Goal: Task Accomplishment & Management: Complete application form

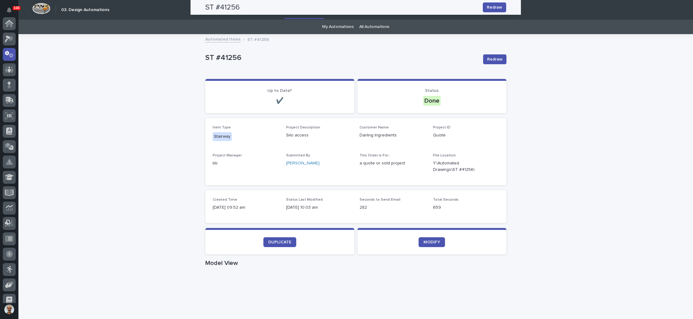
scroll to position [30, 0]
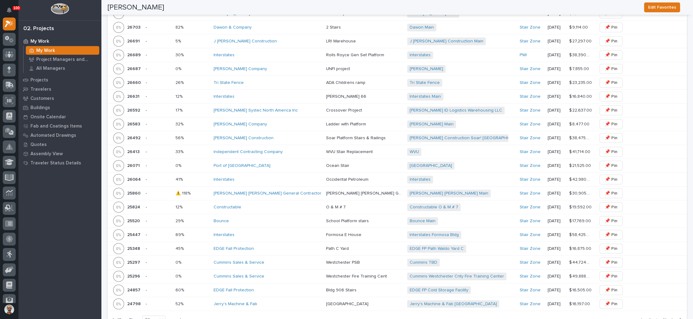
scroll to position [692, 0]
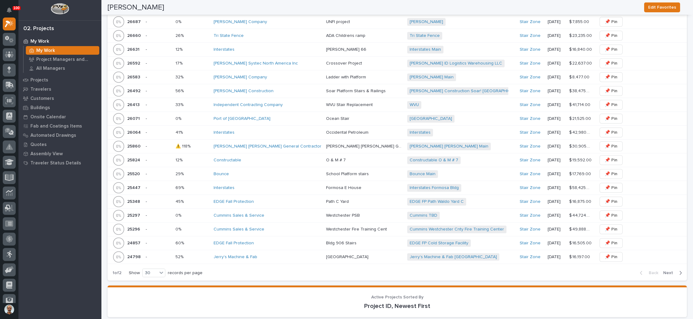
click at [270, 172] on div "Bounce" at bounding box center [268, 174] width 108 height 5
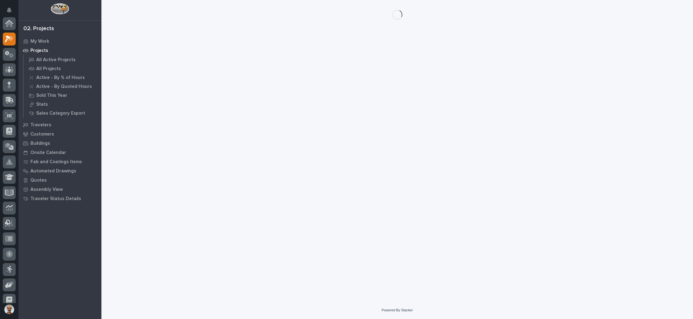
scroll to position [15, 0]
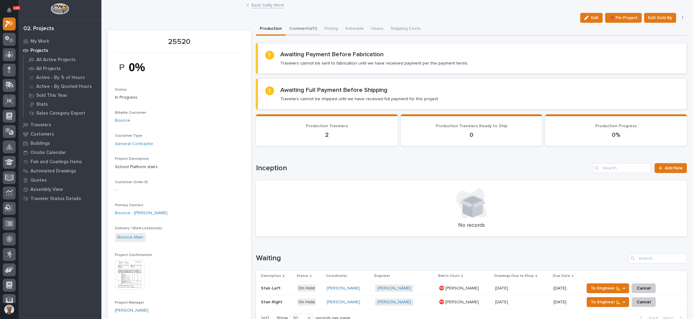
click at [310, 30] on button "Comments (11)" at bounding box center [303, 29] width 35 height 13
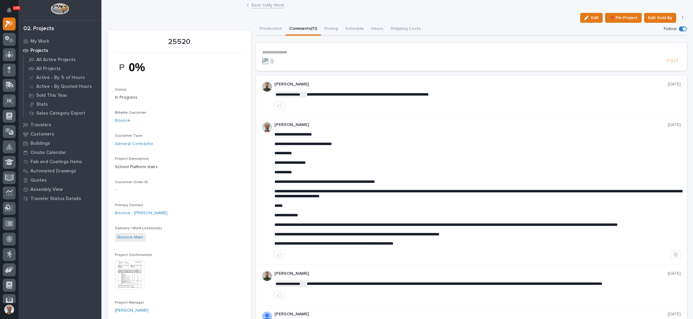
click at [282, 52] on p "**********" at bounding box center [471, 52] width 419 height 5
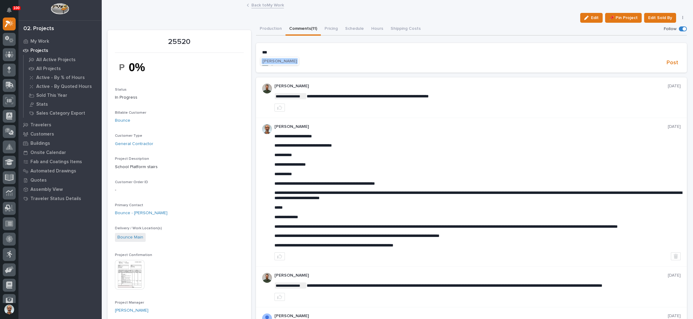
click at [278, 60] on span "Wynne Hochstetler" at bounding box center [280, 61] width 34 height 4
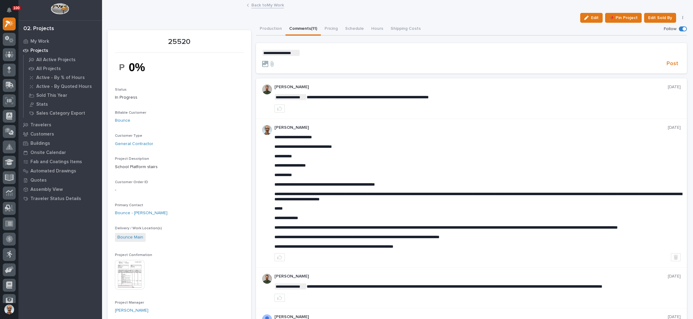
click at [305, 54] on p "**********" at bounding box center [471, 53] width 419 height 6
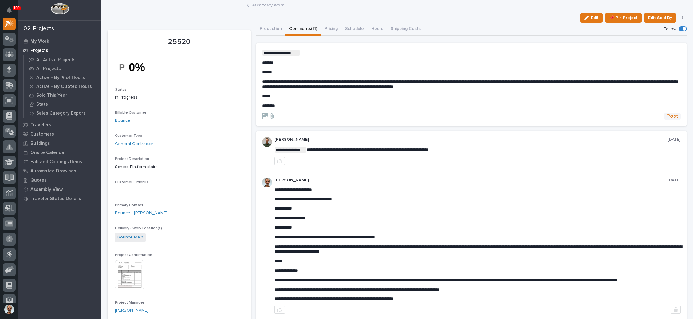
click at [667, 114] on span "Post" at bounding box center [673, 116] width 12 height 7
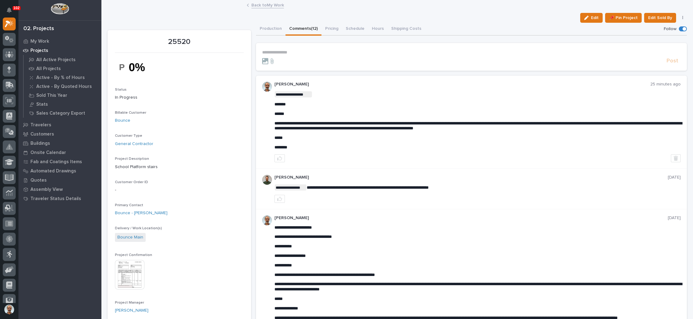
click at [270, 5] on link "Back to My Work" at bounding box center [267, 4] width 33 height 7
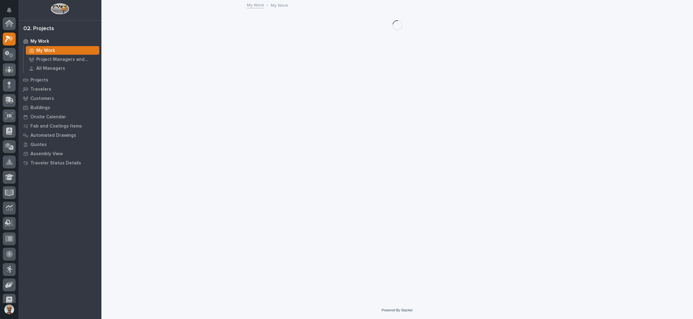
scroll to position [15, 0]
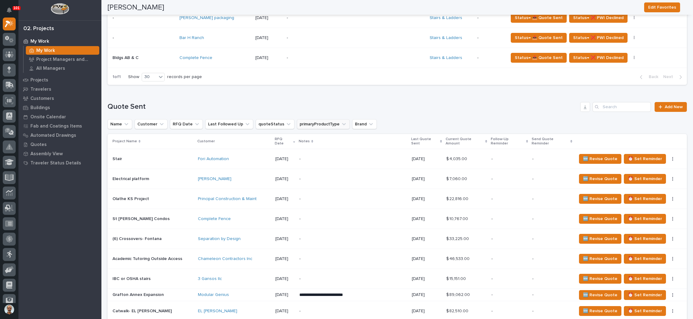
scroll to position [369, 0]
click at [618, 106] on input "Search" at bounding box center [622, 107] width 58 height 10
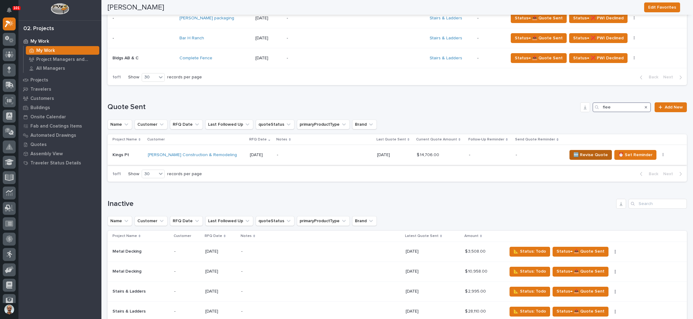
type input "flee"
click at [581, 153] on span "🆕 Revise Quote" at bounding box center [591, 154] width 34 height 7
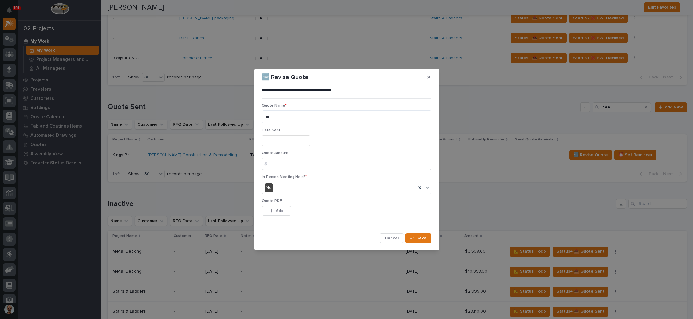
drag, startPoint x: 268, startPoint y: 143, endPoint x: 274, endPoint y: 143, distance: 6.1
click at [268, 143] on input "text" at bounding box center [286, 140] width 49 height 11
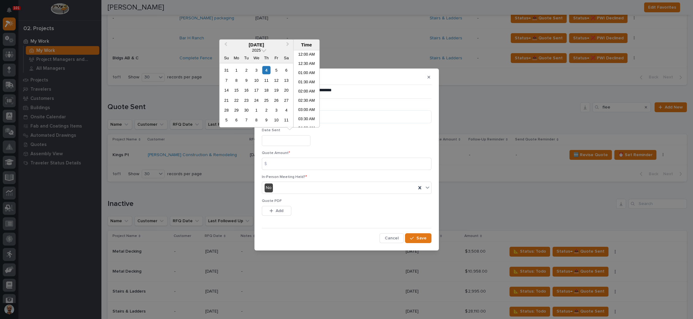
scroll to position [104, 0]
click at [226, 44] on span "Previous Month" at bounding box center [226, 45] width 0 height 8
click at [259, 99] on div "20" at bounding box center [256, 100] width 8 height 8
type input "**********"
click at [294, 165] on input at bounding box center [347, 164] width 170 height 12
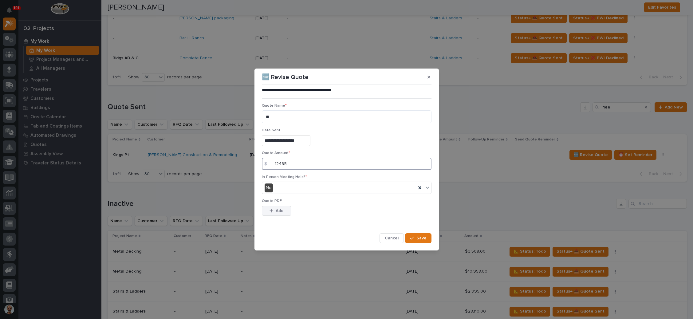
type input "12495"
click at [280, 210] on span "Add" at bounding box center [280, 211] width 8 height 6
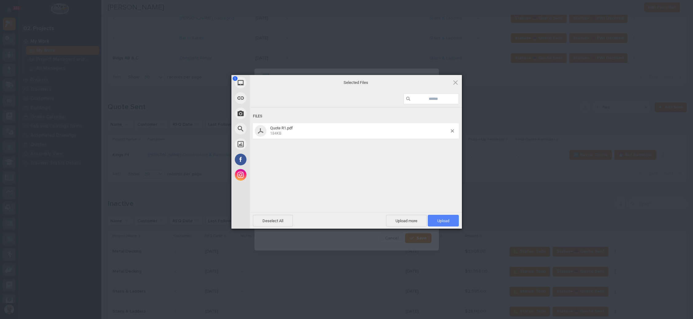
click at [437, 220] on span "Upload 1" at bounding box center [443, 221] width 12 height 5
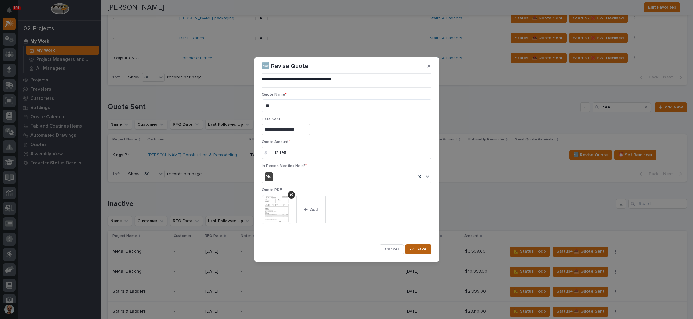
click at [424, 247] on span "Save" at bounding box center [422, 250] width 10 height 6
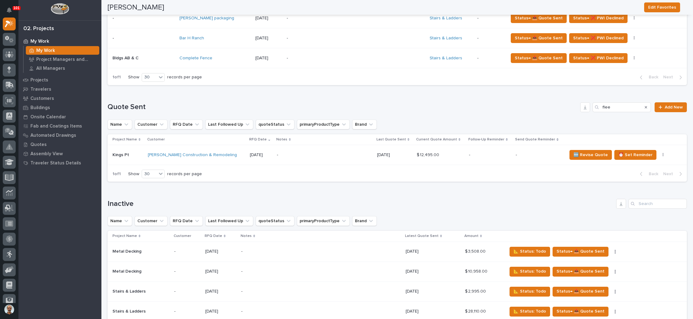
click at [491, 154] on p "-" at bounding box center [490, 154] width 42 height 5
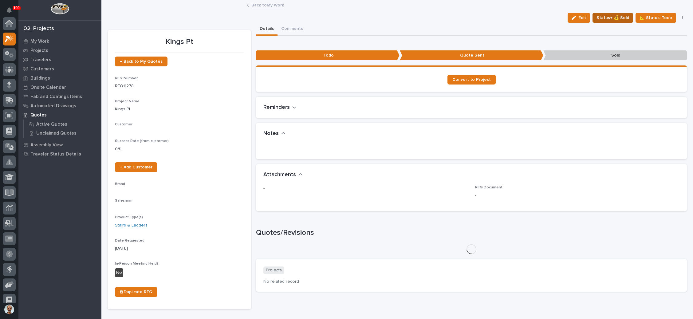
scroll to position [15, 0]
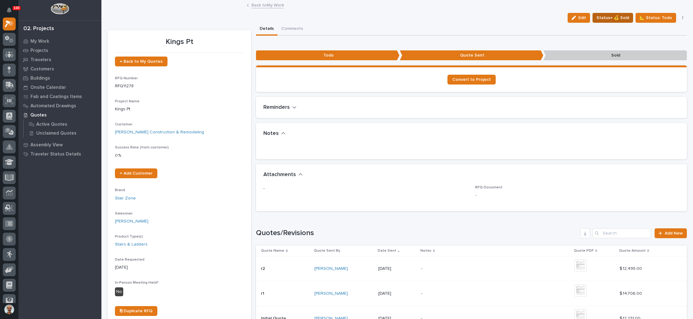
click at [618, 15] on span "Status→ 💰 Sold" at bounding box center [613, 17] width 33 height 7
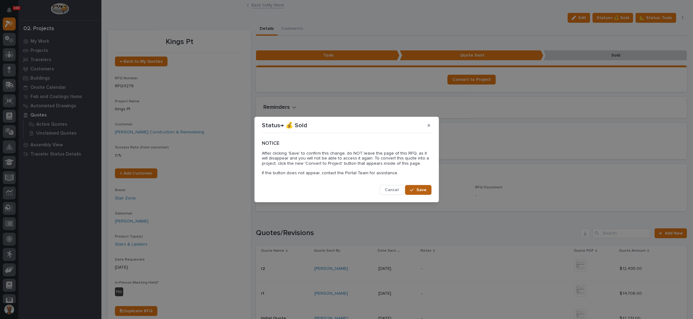
click at [420, 187] on span "Save" at bounding box center [422, 190] width 10 height 6
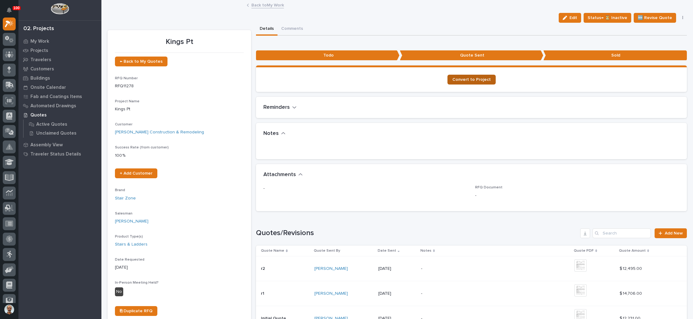
click at [476, 77] on span "Convert to Project" at bounding box center [471, 79] width 38 height 4
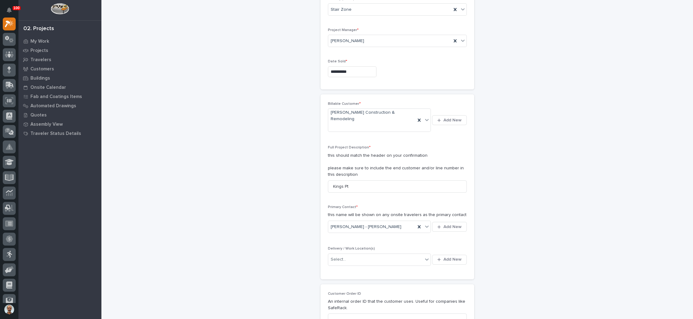
scroll to position [92, 0]
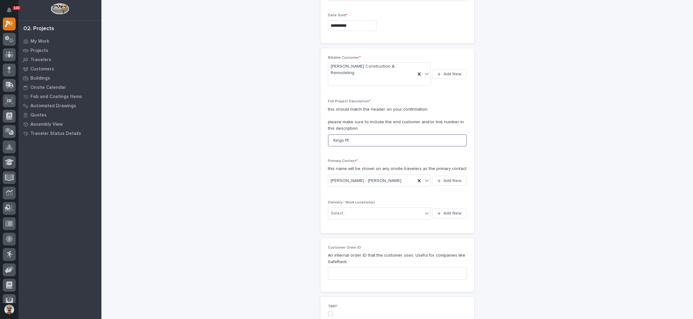
click at [363, 134] on input "Kings Pt" at bounding box center [397, 140] width 139 height 12
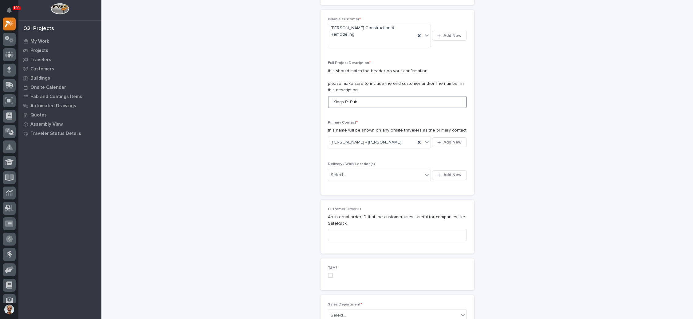
scroll to position [138, 0]
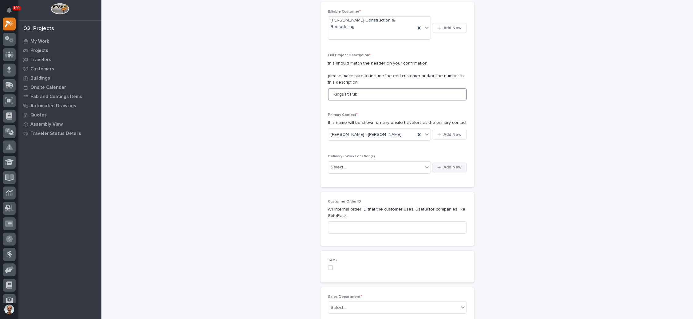
type input "Kings Pt Pub"
click at [444, 164] on span "Add New" at bounding box center [453, 167] width 18 height 6
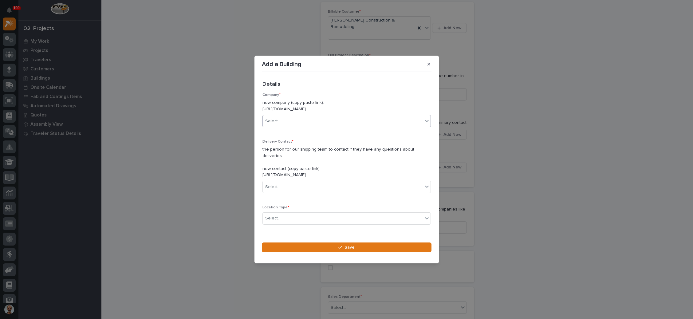
click at [299, 122] on div "Select..." at bounding box center [343, 121] width 160 height 10
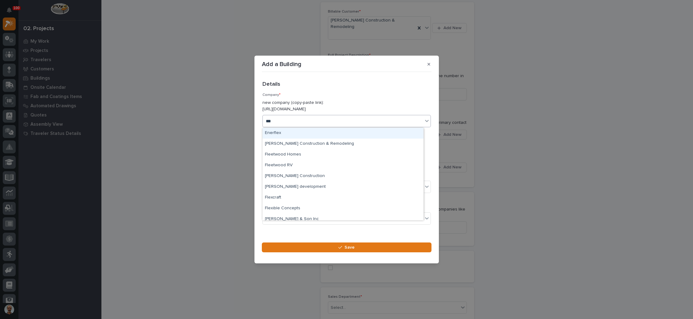
type input "****"
click at [301, 132] on div "[PERSON_NAME] Construction & Remodeling" at bounding box center [343, 133] width 161 height 11
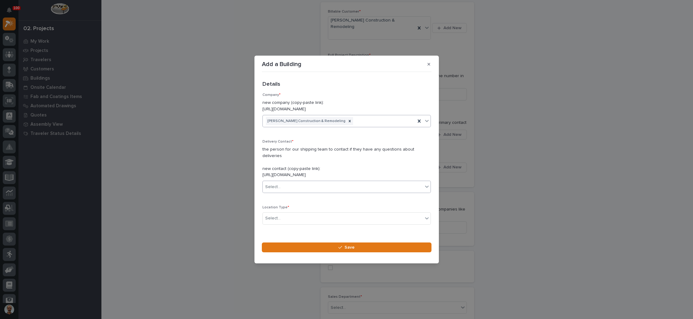
click at [305, 186] on div "Select..." at bounding box center [343, 187] width 160 height 10
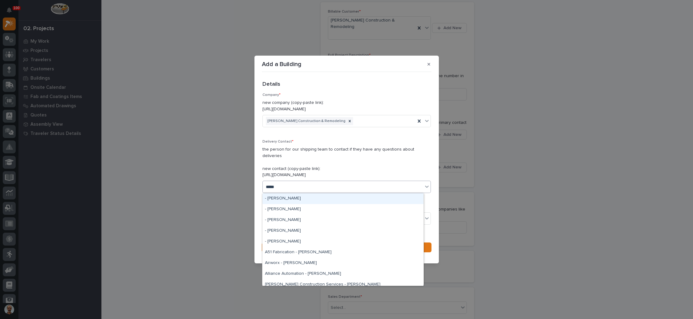
type input "*****"
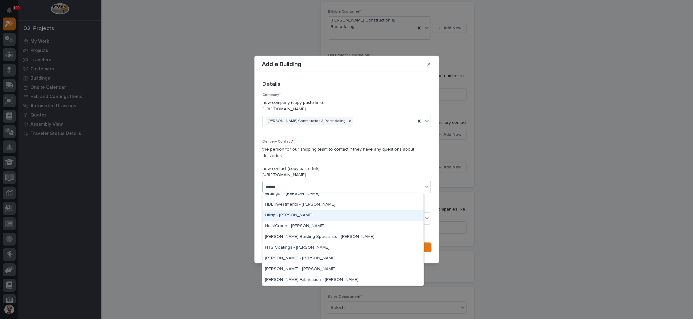
scroll to position [184, 0]
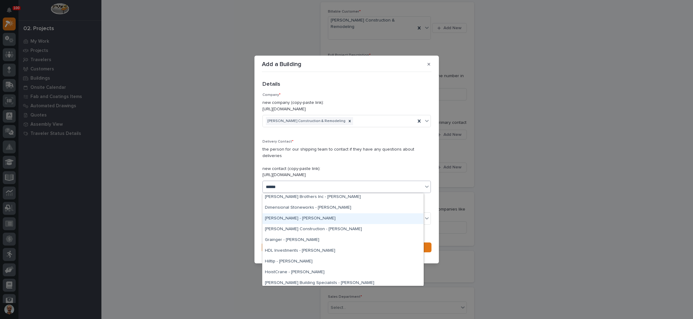
click at [298, 218] on div "[PERSON_NAME] - [PERSON_NAME]" at bounding box center [343, 218] width 161 height 11
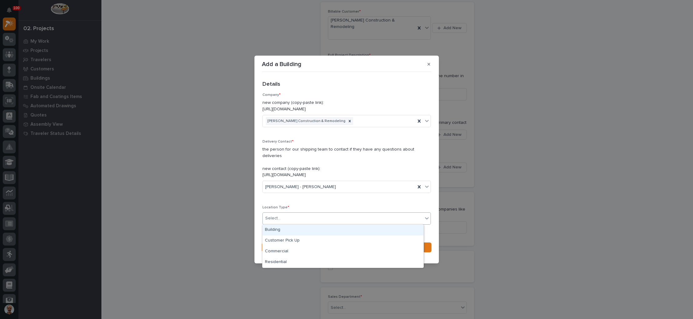
click at [311, 217] on div "Select..." at bounding box center [343, 218] width 160 height 10
click at [302, 232] on div "Building" at bounding box center [343, 230] width 161 height 11
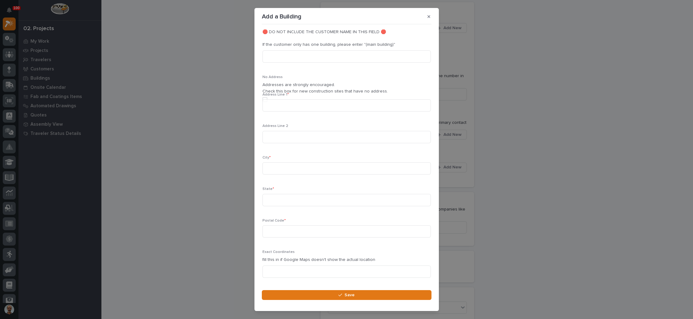
scroll to position [203, 0]
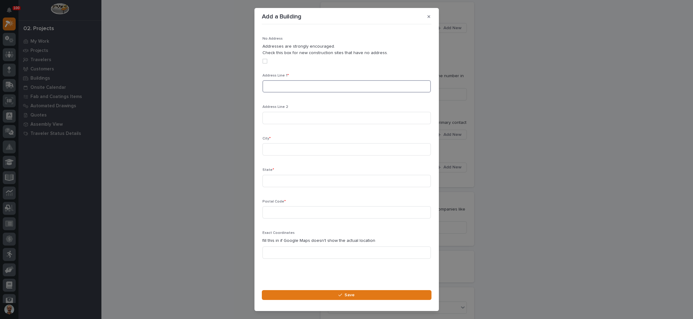
click at [307, 86] on input at bounding box center [347, 86] width 168 height 12
type input "v"
paste input "Kings Point Pub Stairs 4660 Wilmington Pike, Kettering, OH 45440"
type input "Kings Point Pub Stairs 4660 Wilmington Pike, Kettering, OH 45440"
click at [298, 148] on input at bounding box center [347, 149] width 168 height 12
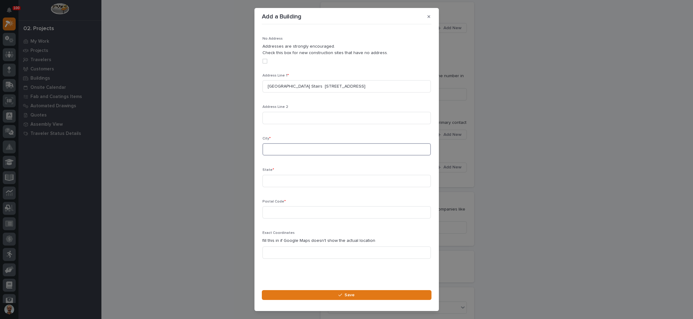
paste input "Kings Point Pub Stairs 4660 Wilmington Pike, Kettering, OH 45440"
drag, startPoint x: 354, startPoint y: 148, endPoint x: 236, endPoint y: 146, distance: 118.4
click at [236, 146] on div "Add a Building Loading... Saving… Loading... Saving… Loading... Saving… Details…" at bounding box center [346, 159] width 693 height 319
type input "Kettering, OH 45440"
click at [274, 179] on input at bounding box center [347, 181] width 168 height 12
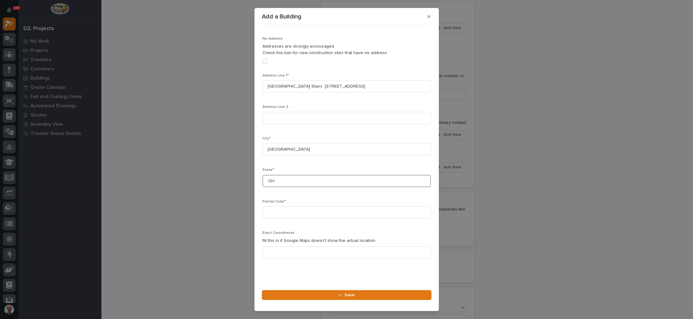
type input "OH"
type input "45440"
click at [315, 144] on input "Kettering, OH 45440" at bounding box center [347, 149] width 168 height 12
type input "Kettering"
click at [324, 119] on input at bounding box center [347, 118] width 168 height 12
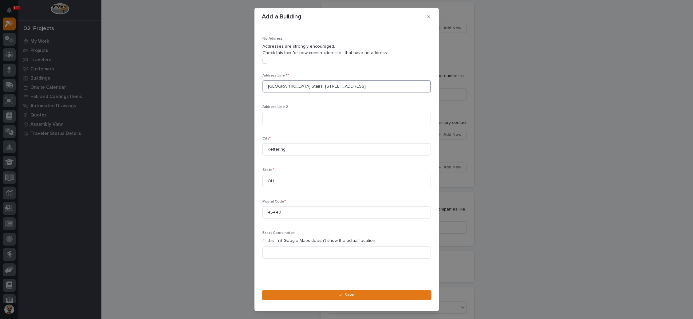
drag, startPoint x: 366, startPoint y: 90, endPoint x: 377, endPoint y: 88, distance: 11.8
click at [366, 89] on input "Kings Point Pub Stairs 4660 Wilmington Pike, Kettering, OH 45440" at bounding box center [347, 86] width 168 height 12
click at [395, 85] on input "Kings Point Pub Stairs 4660 Wilmington Pike, Kettering, OH 45440" at bounding box center [347, 86] width 168 height 12
type input "K"
paste input "Kings Point Pub Stairs 4660 Wilmington Pike, Kettering, OH 45440"
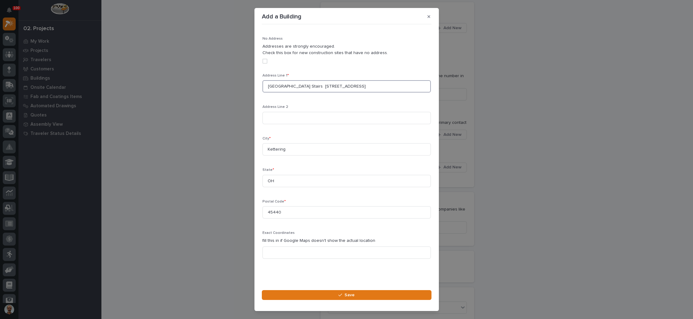
drag, startPoint x: 310, startPoint y: 86, endPoint x: 257, endPoint y: 87, distance: 53.2
click at [257, 87] on section "Add a Building Loading... Saving… Loading... Saving… Loading... Saving… Details…" at bounding box center [347, 159] width 184 height 303
drag, startPoint x: 355, startPoint y: 84, endPoint x: 313, endPoint y: 89, distance: 42.1
click at [313, 89] on input "4660 Wilmington Pike, Kettering, OH 45440" at bounding box center [347, 86] width 168 height 12
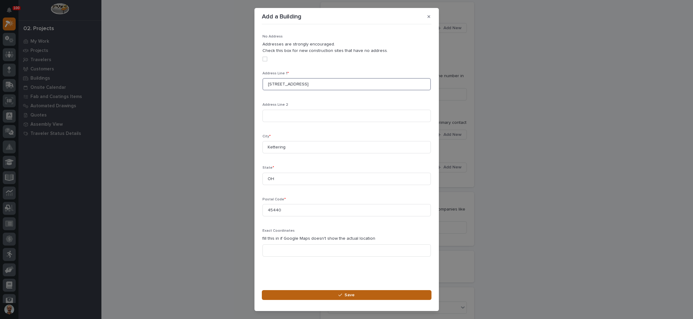
type input "4660 Wilmington Pike"
click at [340, 292] on button "Save" at bounding box center [347, 295] width 170 height 10
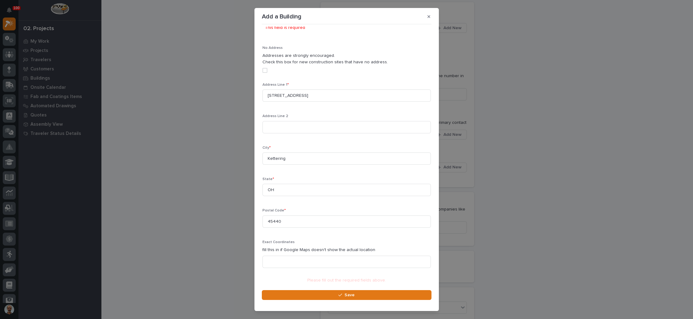
scroll to position [10, 0]
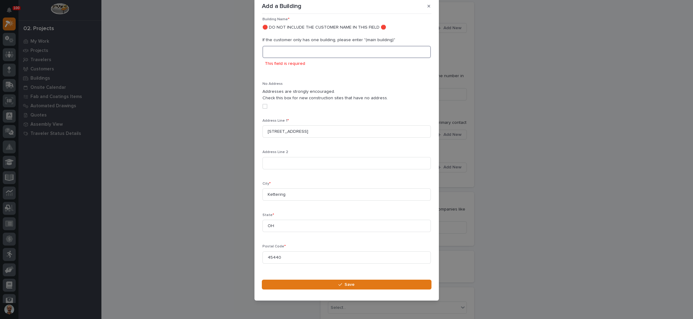
click at [304, 53] on input at bounding box center [347, 52] width 168 height 12
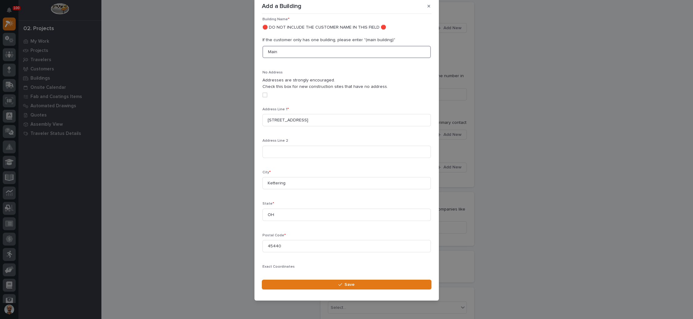
scroll to position [153, 0]
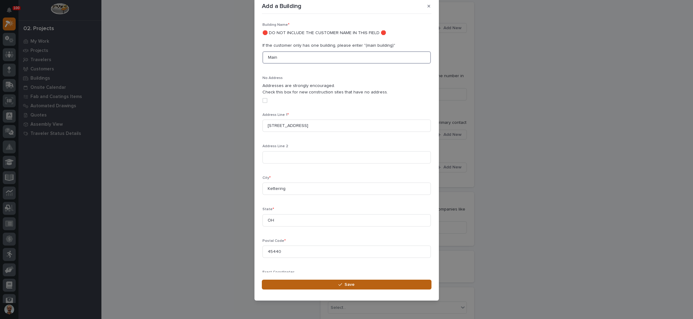
type input "Main"
click at [343, 281] on button "Save" at bounding box center [347, 285] width 170 height 10
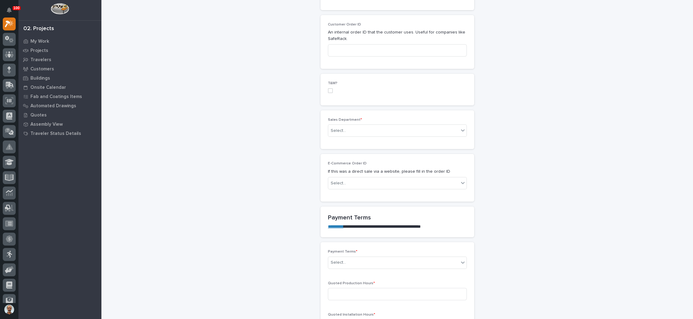
scroll to position [323, 0]
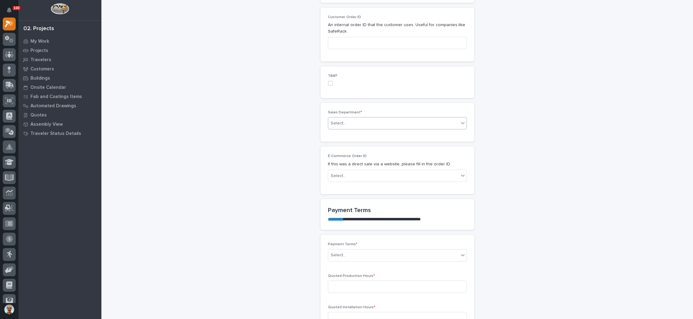
click at [387, 118] on div "Select..." at bounding box center [393, 123] width 131 height 10
click at [375, 122] on div "National Sales" at bounding box center [394, 121] width 138 height 11
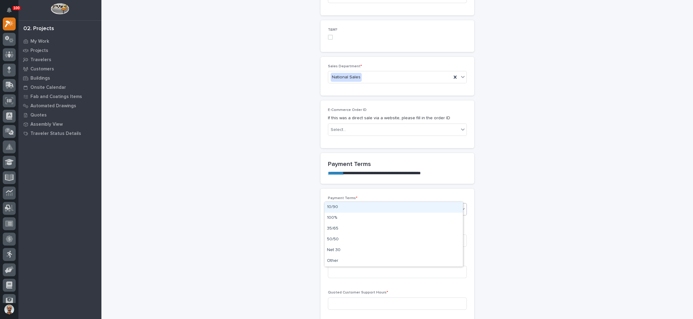
click at [345, 204] on div "Select..." at bounding box center [393, 209] width 131 height 10
click at [347, 218] on div "100%" at bounding box center [394, 218] width 138 height 11
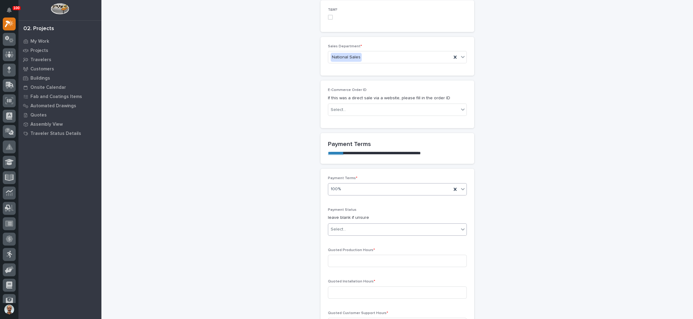
click at [370, 224] on div "Select..." at bounding box center [393, 229] width 131 height 10
click at [359, 227] on div "NOT PAID" at bounding box center [394, 227] width 138 height 11
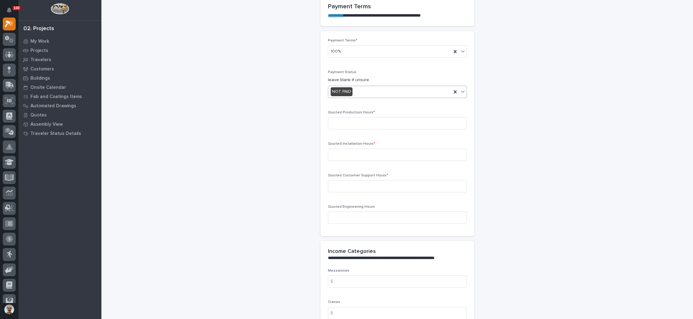
scroll to position [527, 0]
click at [371, 116] on input at bounding box center [397, 122] width 139 height 12
click at [340, 116] on input at bounding box center [397, 122] width 139 height 12
type input "54"
click at [357, 148] on input at bounding box center [397, 154] width 139 height 12
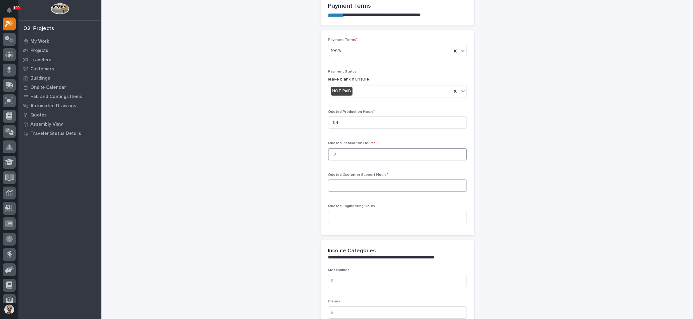
type input "0"
click at [361, 180] on input at bounding box center [397, 186] width 139 height 12
type input "2"
click at [351, 211] on input at bounding box center [397, 217] width 139 height 12
type input "0"
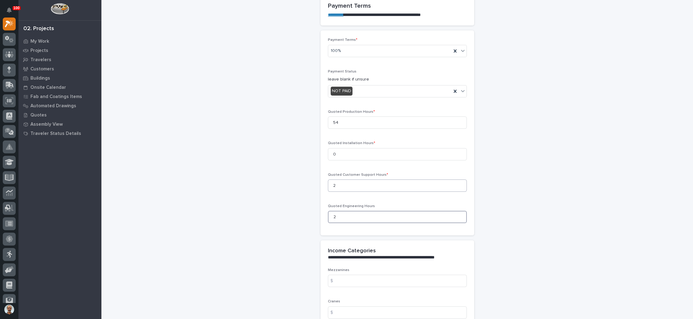
type input "2"
drag, startPoint x: 362, startPoint y: 171, endPoint x: 313, endPoint y: 169, distance: 49.2
click at [313, 169] on div "**********" at bounding box center [397, 148] width 579 height 1350
type input "0"
click at [498, 211] on div "**********" at bounding box center [397, 148] width 579 height 1350
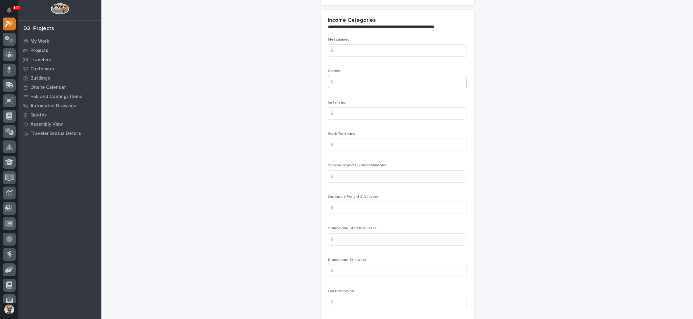
scroll to position [804, 0]
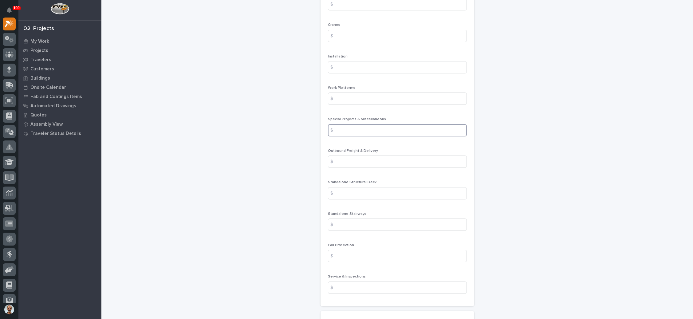
click at [377, 124] on input at bounding box center [397, 130] width 139 height 12
type input "210"
click at [375, 156] on input at bounding box center [397, 162] width 139 height 12
type input "495"
click at [362, 219] on input at bounding box center [397, 225] width 139 height 12
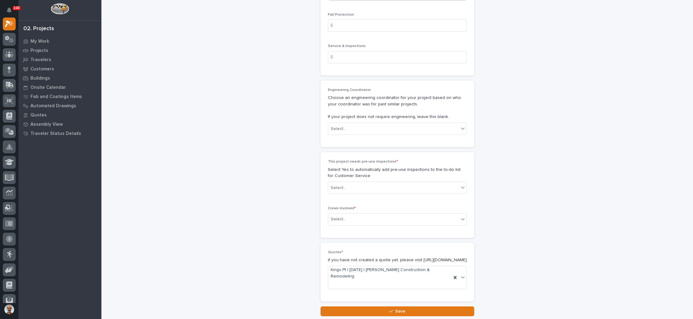
scroll to position [1060, 0]
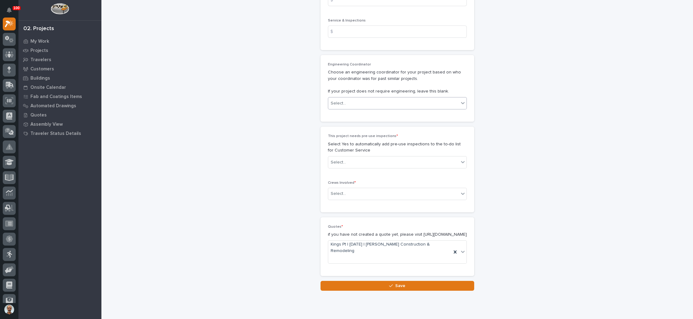
type input "11790"
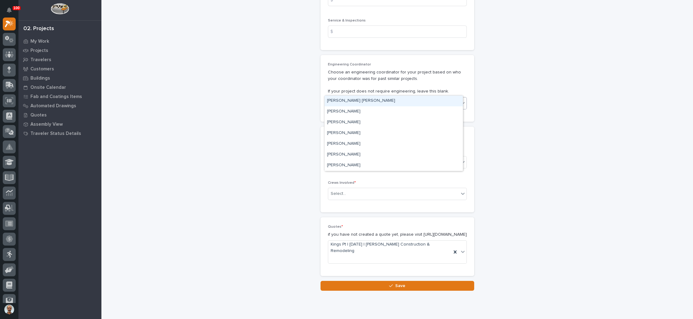
click at [460, 100] on icon at bounding box center [463, 103] width 6 height 6
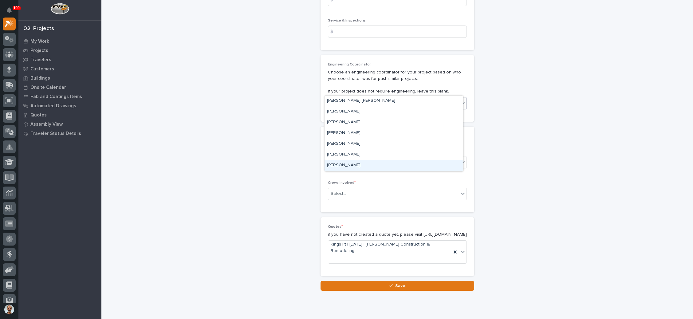
click at [394, 165] on div "Wynne Hochstetler" at bounding box center [394, 165] width 138 height 11
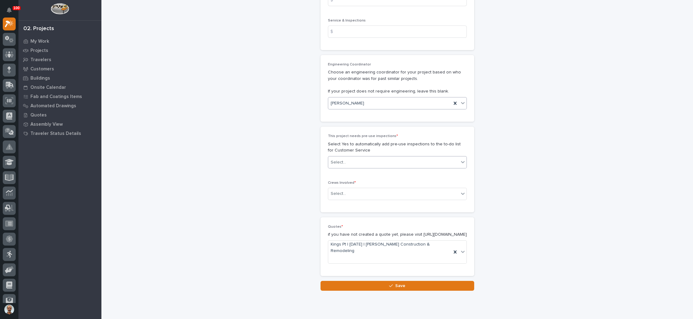
click at [405, 157] on div "Select..." at bounding box center [393, 162] width 131 height 10
click at [386, 173] on div "No" at bounding box center [394, 170] width 138 height 11
click at [384, 189] on div "Select..." at bounding box center [393, 194] width 131 height 10
click at [378, 190] on div "Production" at bounding box center [394, 190] width 138 height 11
click at [389, 284] on icon "button" at bounding box center [391, 286] width 4 height 4
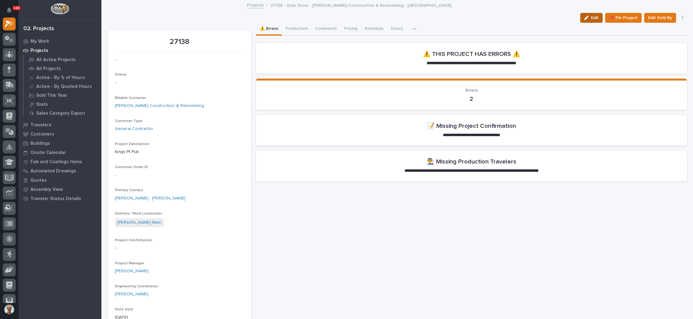
click at [584, 16] on icon "button" at bounding box center [586, 18] width 4 height 4
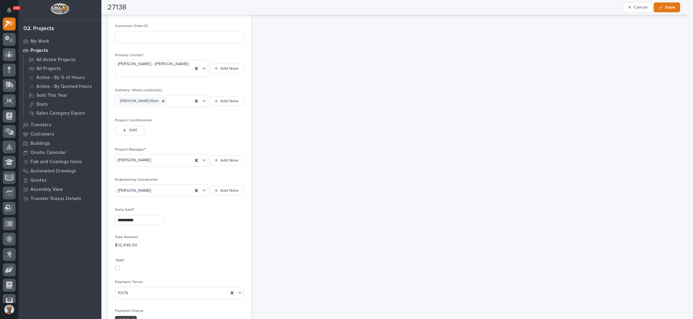
scroll to position [184, 0]
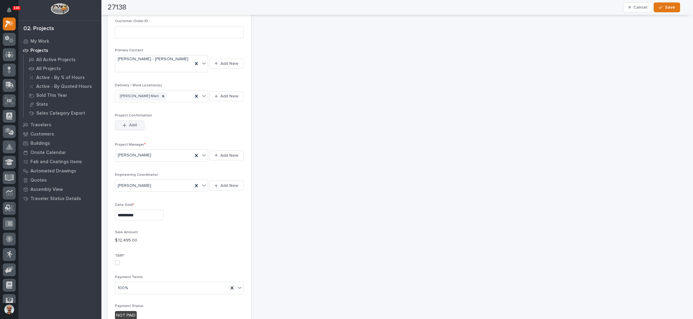
click at [129, 122] on span "Add" at bounding box center [133, 125] width 8 height 6
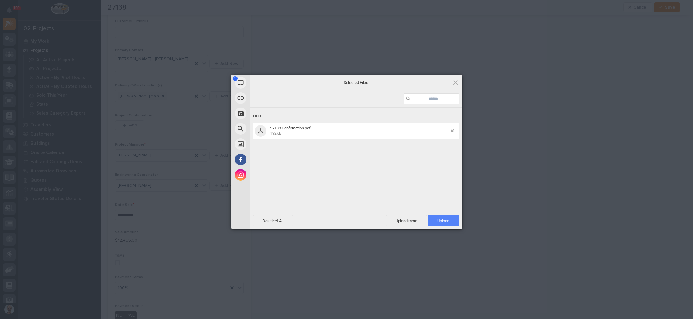
drag, startPoint x: 450, startPoint y: 221, endPoint x: 445, endPoint y: 219, distance: 4.6
click at [450, 220] on span "Upload 1" at bounding box center [443, 221] width 31 height 12
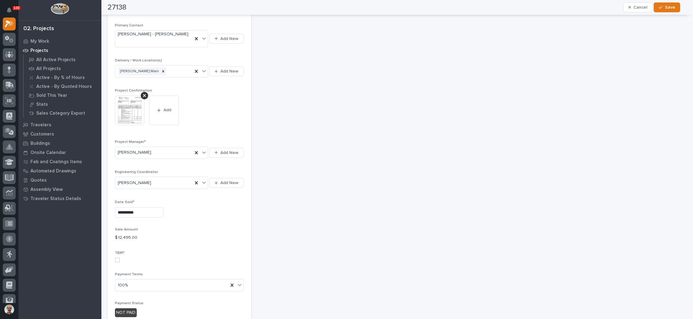
scroll to position [0, 0]
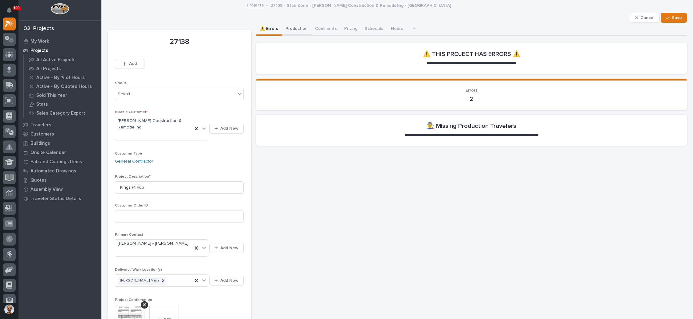
click at [296, 27] on button "Production" at bounding box center [297, 29] width 30 height 13
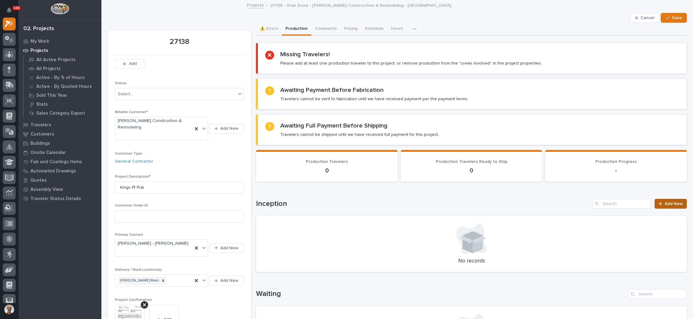
click at [659, 202] on div at bounding box center [662, 204] width 6 height 4
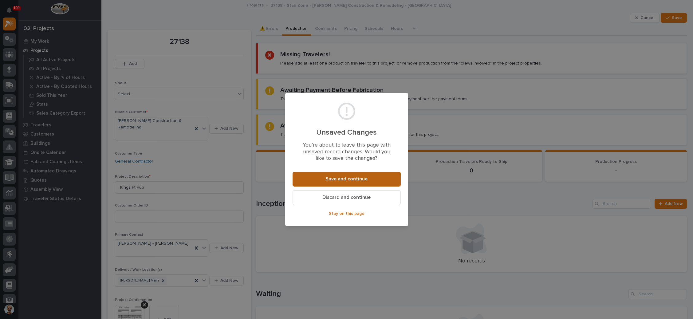
click at [330, 177] on span "Save and continue" at bounding box center [347, 179] width 42 height 6
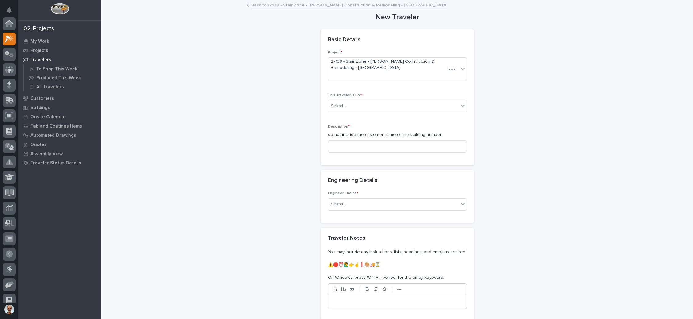
scroll to position [15, 0]
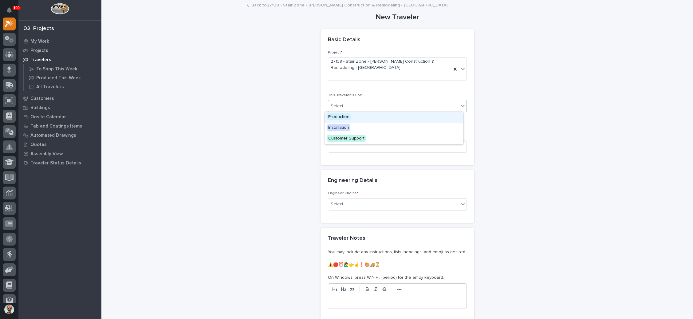
click at [422, 109] on div "Select..." at bounding box center [393, 106] width 131 height 10
click at [406, 120] on div "Production" at bounding box center [394, 117] width 138 height 11
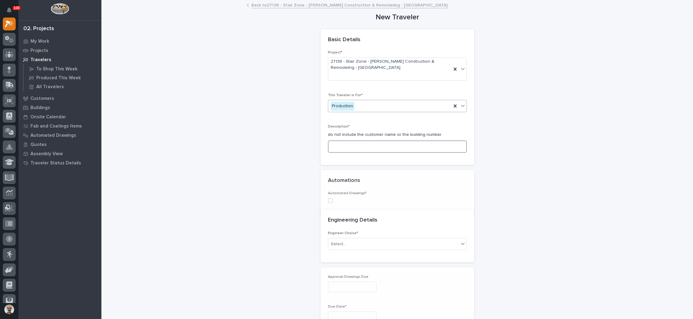
click at [393, 148] on input at bounding box center [397, 146] width 139 height 12
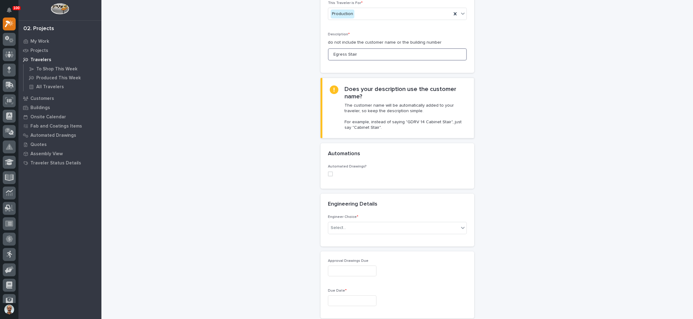
scroll to position [184, 0]
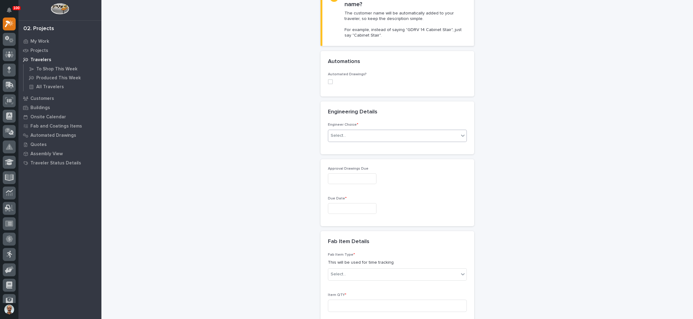
type input "Egress Stair"
click at [378, 134] on div "Select..." at bounding box center [393, 136] width 131 height 10
click at [366, 168] on div "I know who will draw this" at bounding box center [394, 168] width 138 height 11
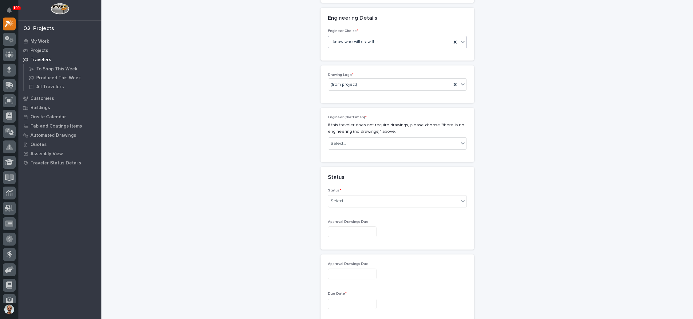
scroll to position [278, 0]
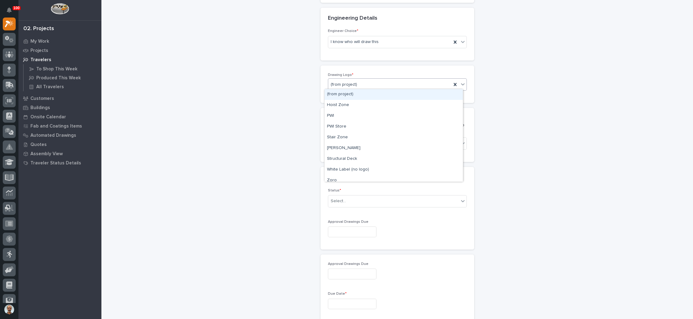
click at [365, 80] on div "(from project)" at bounding box center [389, 85] width 123 height 10
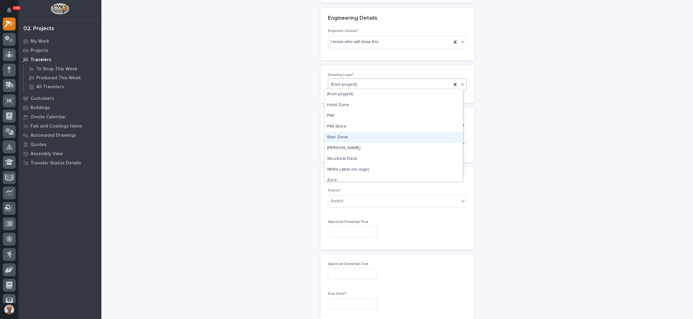
click at [351, 136] on div "Stair Zone" at bounding box center [394, 137] width 138 height 11
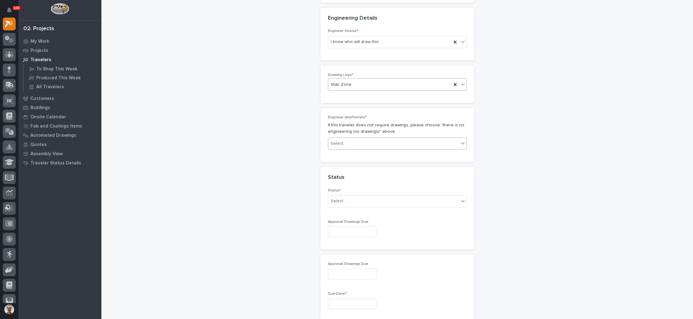
click at [350, 143] on div "Select..." at bounding box center [393, 144] width 131 height 10
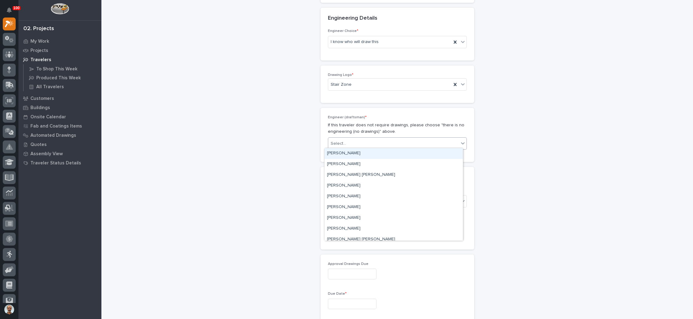
type input "*"
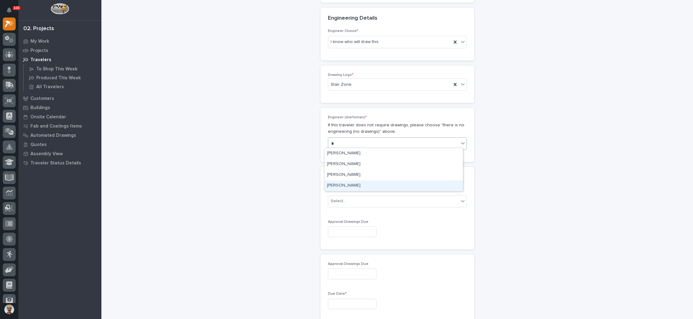
click at [348, 185] on div "Wynne Hochstetler" at bounding box center [394, 185] width 138 height 11
click at [352, 201] on div "Select..." at bounding box center [393, 201] width 131 height 10
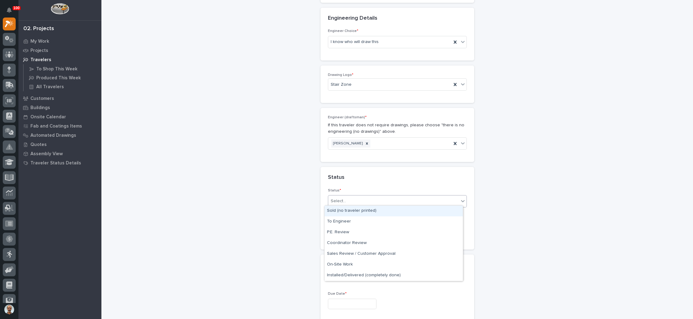
click at [353, 211] on div "Sold (no traveler printed)" at bounding box center [394, 211] width 138 height 11
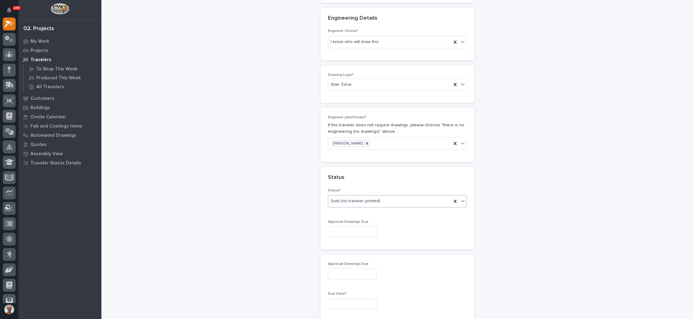
scroll to position [325, 0]
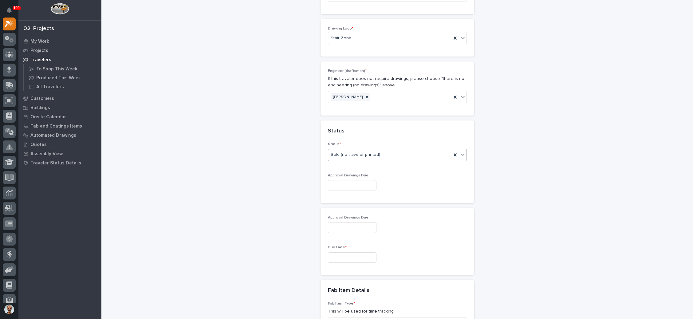
click at [346, 187] on input "text" at bounding box center [352, 185] width 49 height 11
click at [326, 123] on div "8" at bounding box center [325, 123] width 8 height 8
type input "**********"
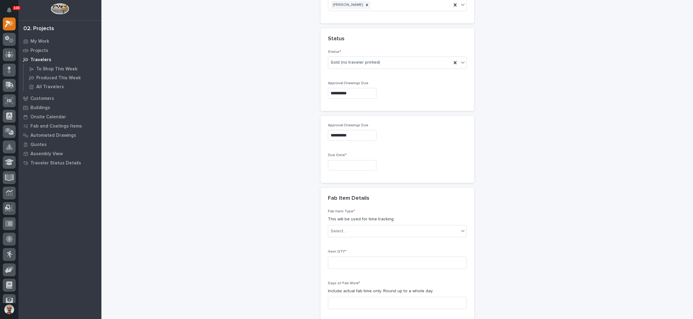
scroll to position [463, 0]
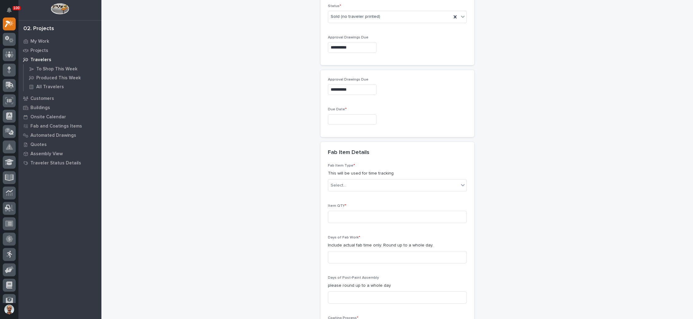
click at [346, 117] on input "text" at bounding box center [352, 119] width 49 height 11
click at [376, 20] on span "Next Month" at bounding box center [376, 21] width 0 height 8
click at [326, 76] on div "20" at bounding box center [325, 76] width 8 height 8
type input "**********"
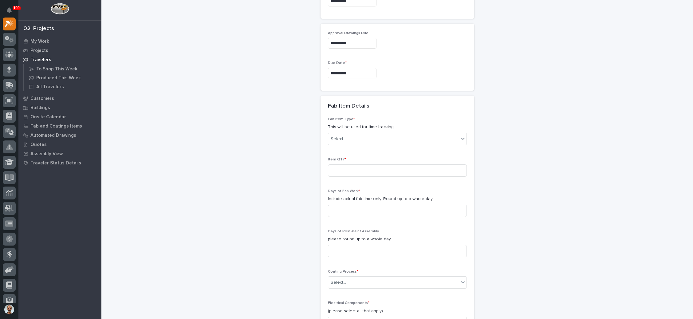
scroll to position [555, 0]
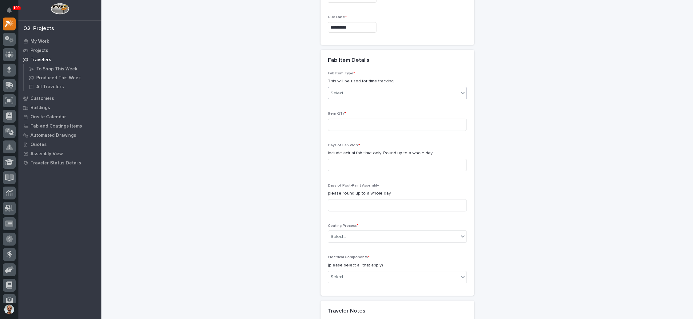
click at [400, 89] on div "Select..." at bounding box center [393, 93] width 131 height 10
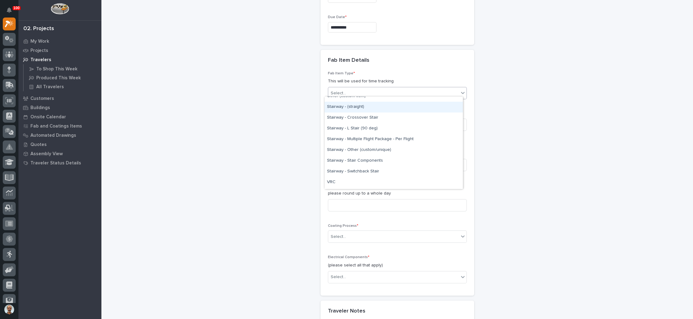
click at [353, 105] on div "Stairway - (straight)" at bounding box center [394, 107] width 138 height 11
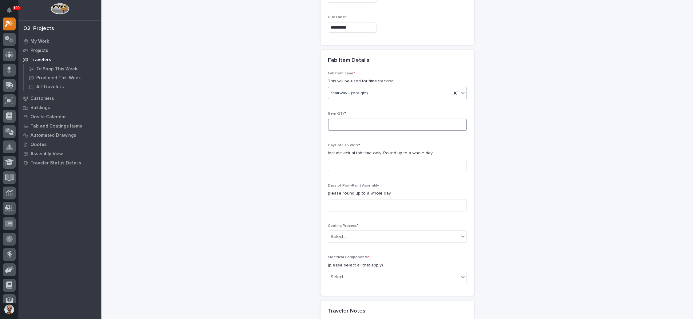
click at [356, 120] on input at bounding box center [397, 125] width 139 height 12
type input "1"
click at [359, 160] on input at bounding box center [397, 165] width 139 height 12
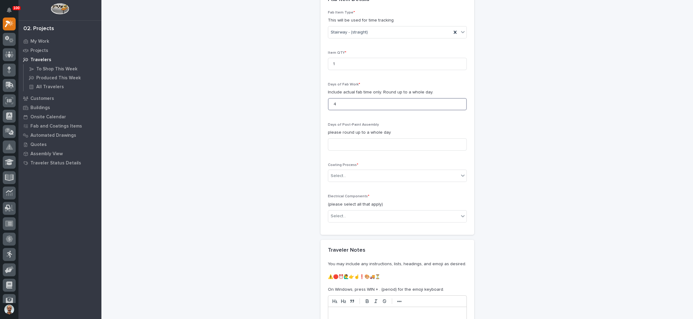
scroll to position [647, 0]
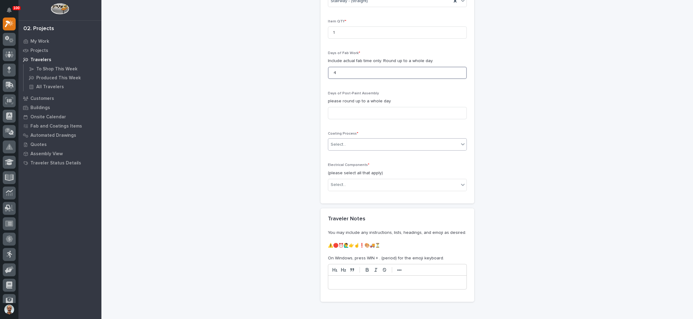
type input "4"
click at [364, 140] on div "Select..." at bounding box center [393, 145] width 131 height 10
click at [366, 151] on div "Galvanize" at bounding box center [394, 153] width 138 height 11
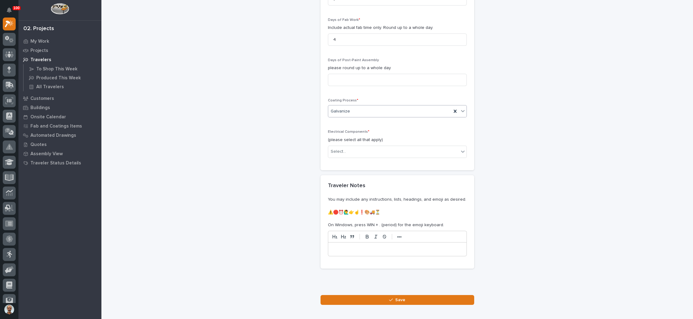
scroll to position [693, 0]
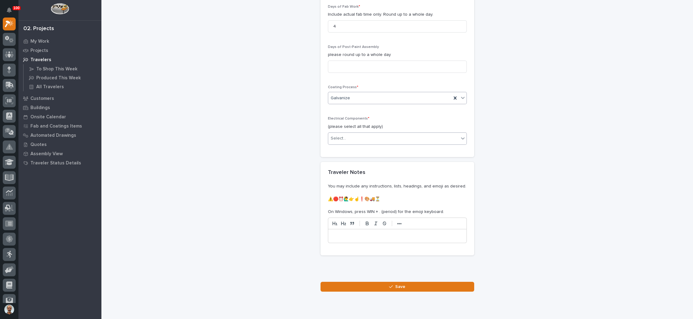
click at [373, 137] on div "Select..." at bounding box center [393, 138] width 131 height 10
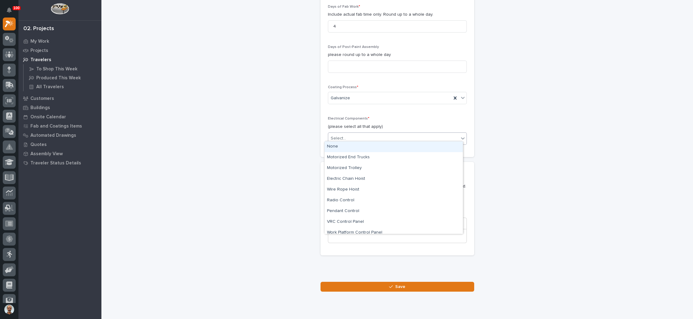
click at [364, 148] on div "None" at bounding box center [394, 146] width 138 height 11
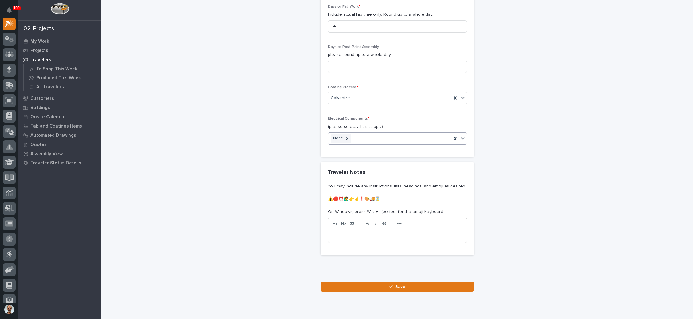
scroll to position [710, 0]
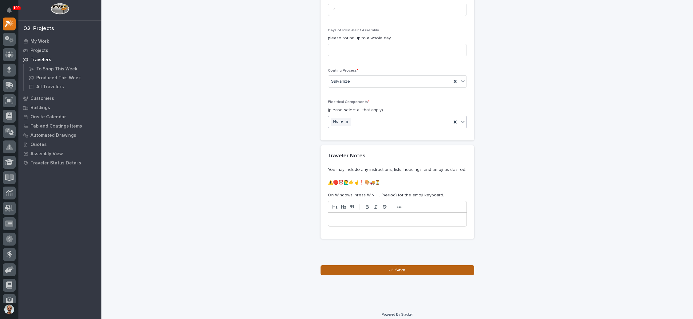
click at [397, 265] on button "Save" at bounding box center [398, 270] width 154 height 10
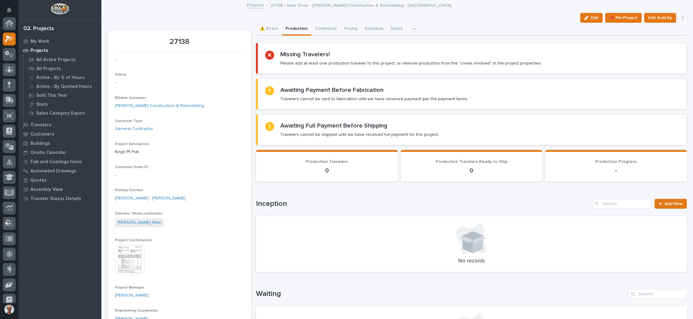
scroll to position [15, 0]
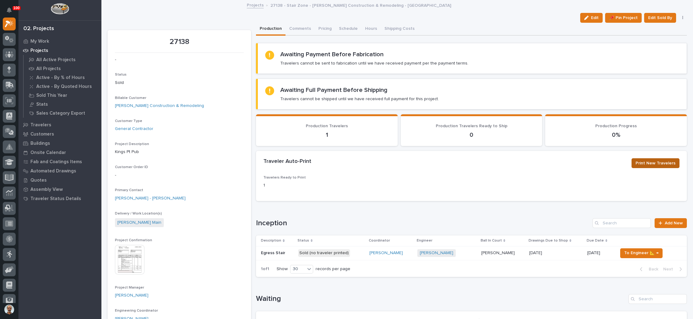
click at [650, 158] on button "Print New Travelers" at bounding box center [656, 163] width 48 height 10
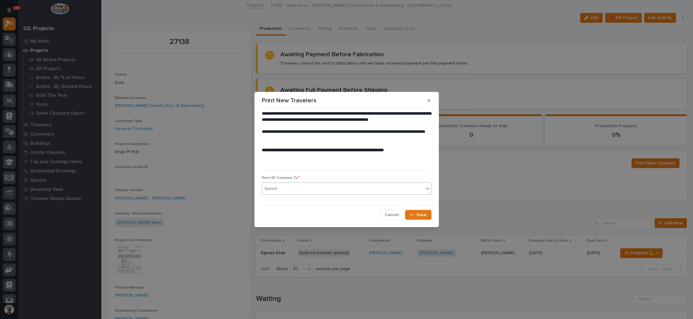
click at [334, 190] on div "Select..." at bounding box center [342, 189] width 161 height 10
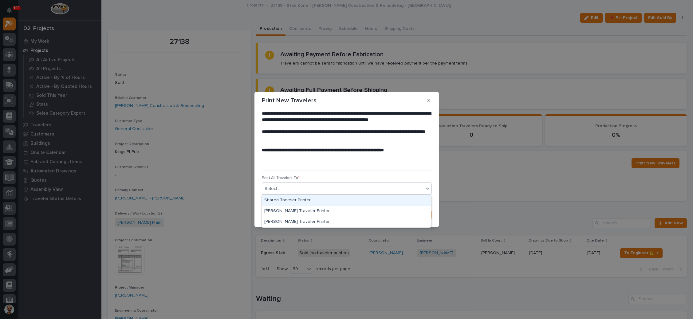
click at [315, 204] on div "Shared Traveler Printer" at bounding box center [346, 200] width 169 height 11
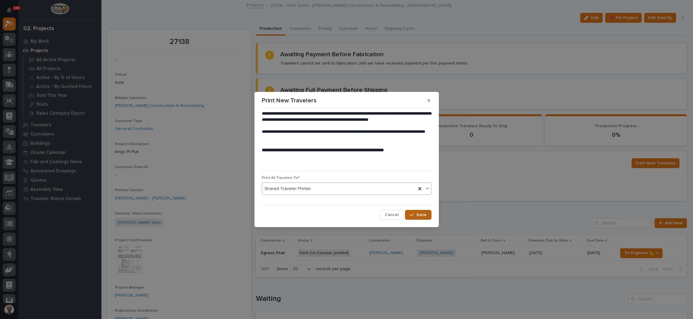
click at [418, 216] on span "Save" at bounding box center [422, 215] width 10 height 6
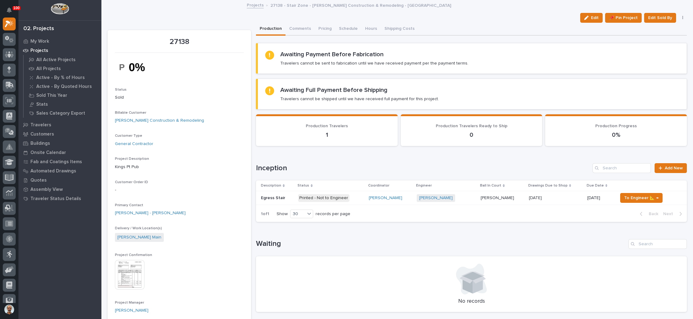
click at [203, 13] on div "Edit 📌 Pin Project Edit Sold By Cancel 🗑️ Delete" at bounding box center [397, 18] width 579 height 10
